Goal: Task Accomplishment & Management: Manage account settings

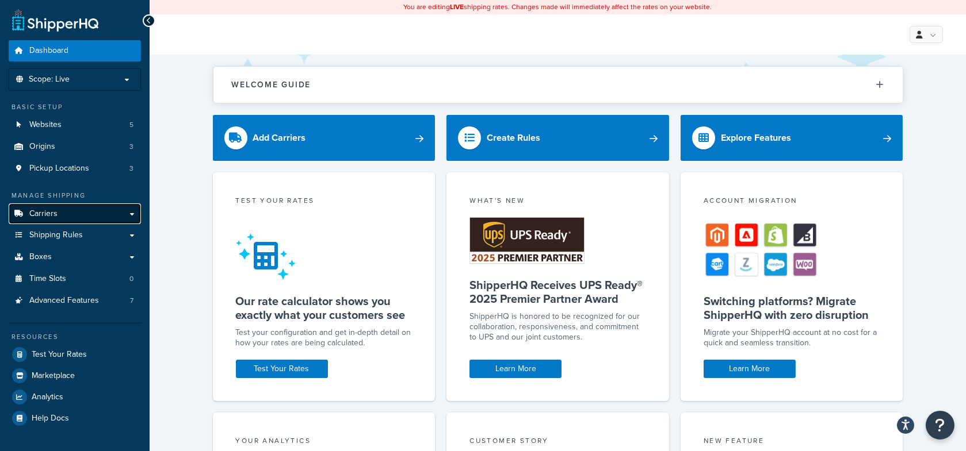
click at [51, 211] on span "Carriers" at bounding box center [43, 214] width 28 height 10
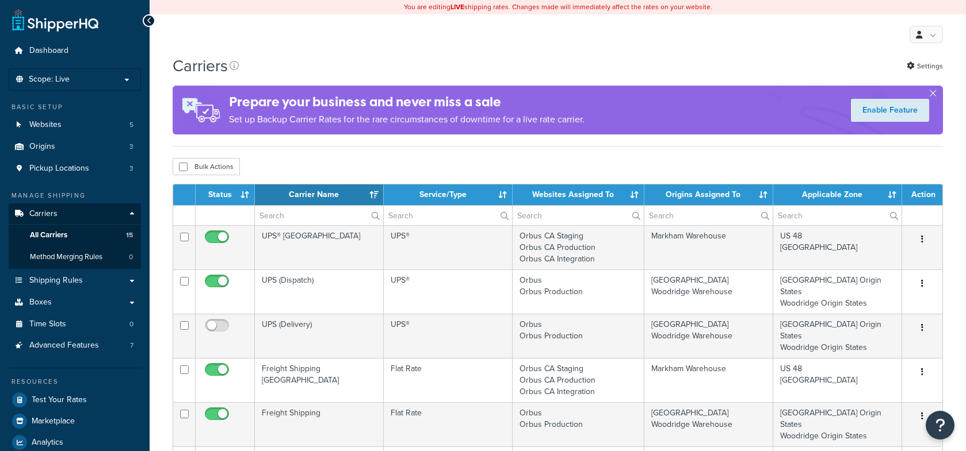
select select "15"
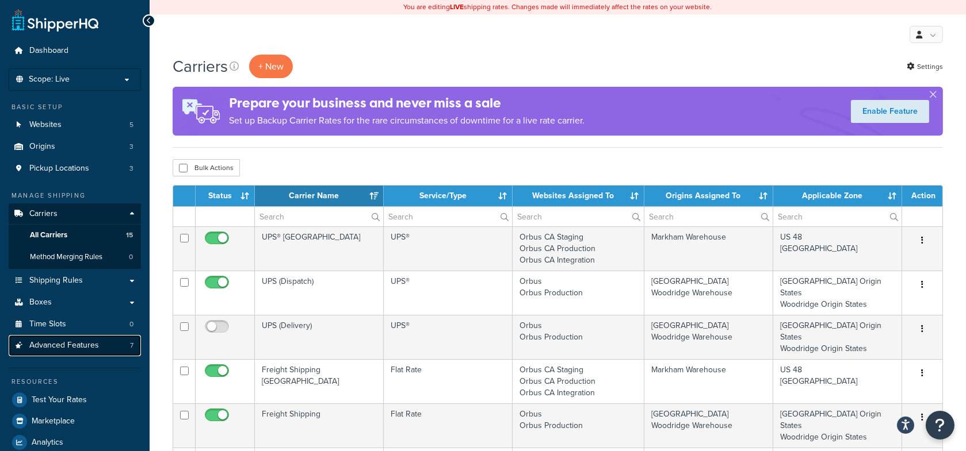
click at [95, 341] on span "Advanced Features" at bounding box center [64, 346] width 70 height 10
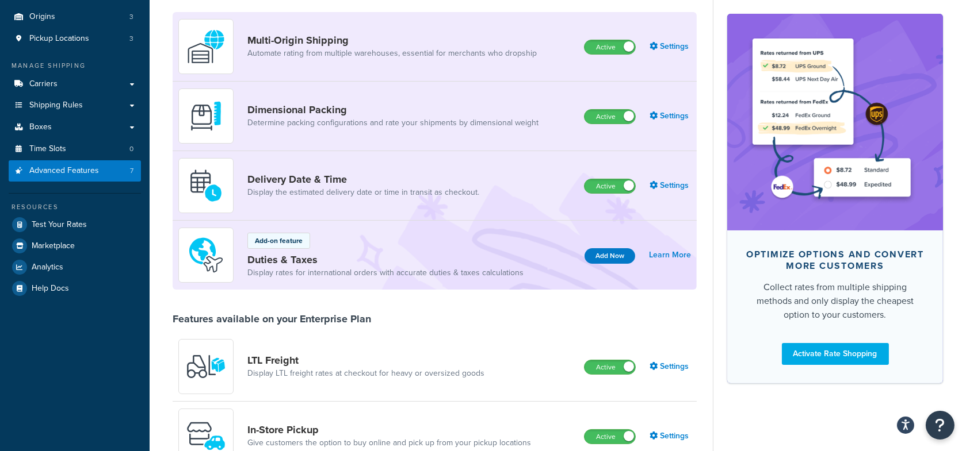
scroll to position [129, 0]
click at [92, 91] on link "Carriers" at bounding box center [75, 84] width 132 height 21
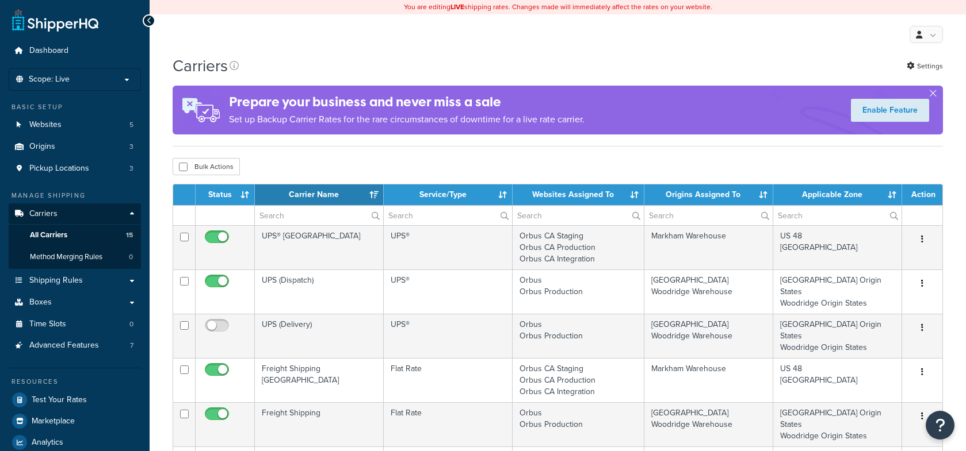
select select "15"
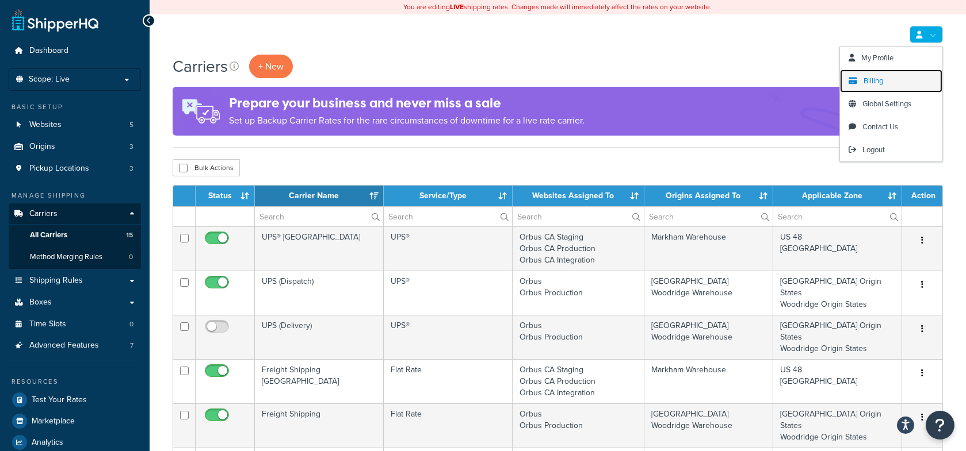
click at [887, 86] on link "Billing" at bounding box center [891, 81] width 102 height 23
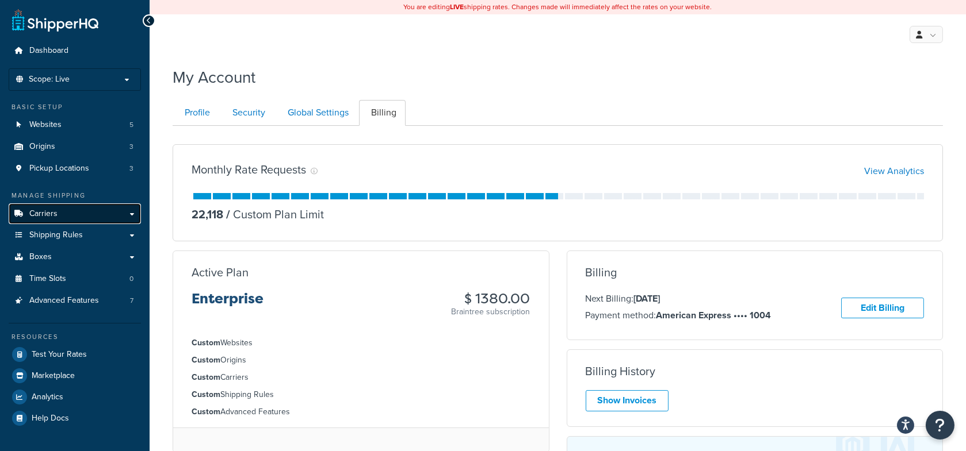
click at [59, 213] on link "Carriers" at bounding box center [75, 214] width 132 height 21
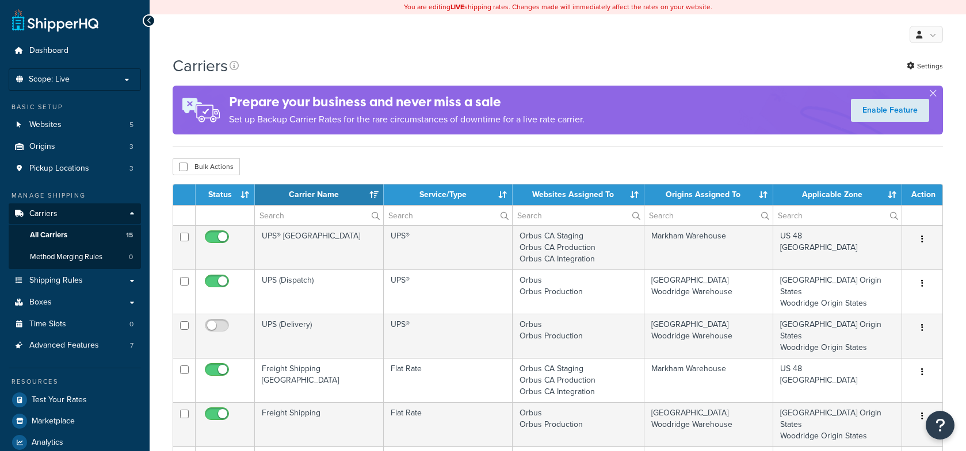
select select "15"
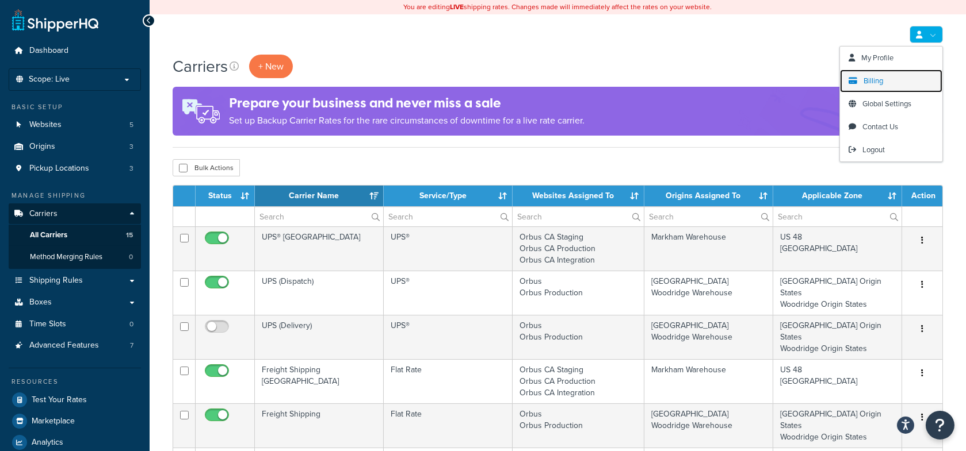
click at [859, 79] on link "Billing" at bounding box center [891, 81] width 102 height 23
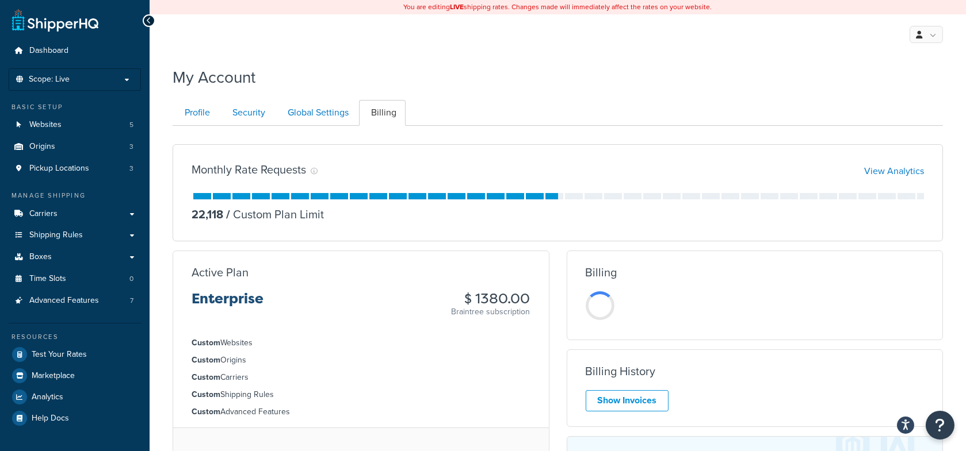
drag, startPoint x: 472, startPoint y: 300, endPoint x: 524, endPoint y: 298, distance: 51.8
click at [524, 299] on h3 "$ 1380.00" at bounding box center [490, 299] width 79 height 15
